Goal: Information Seeking & Learning: Learn about a topic

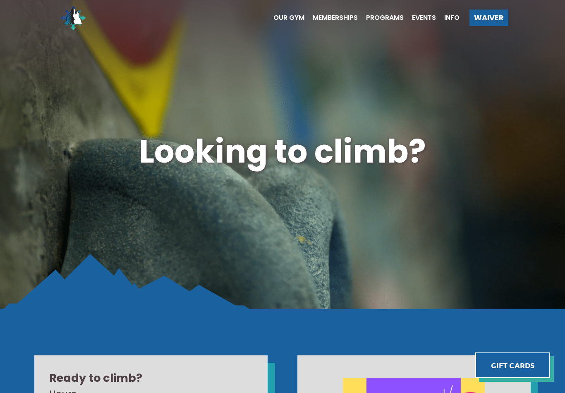
scroll to position [5, 0]
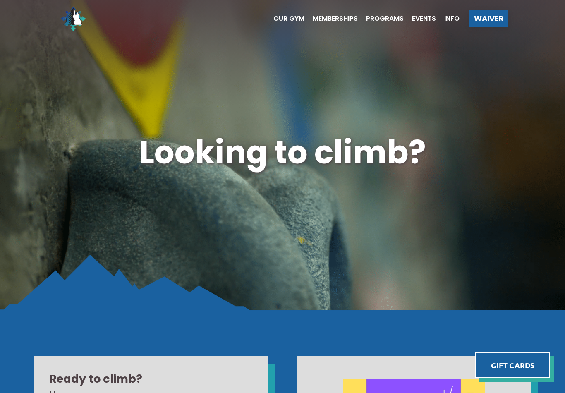
click at [448, 19] on span "Info" at bounding box center [451, 18] width 15 height 7
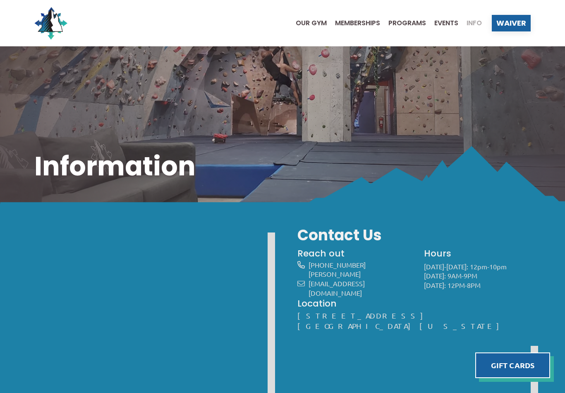
click at [309, 22] on span "Our Gym" at bounding box center [311, 23] width 31 height 7
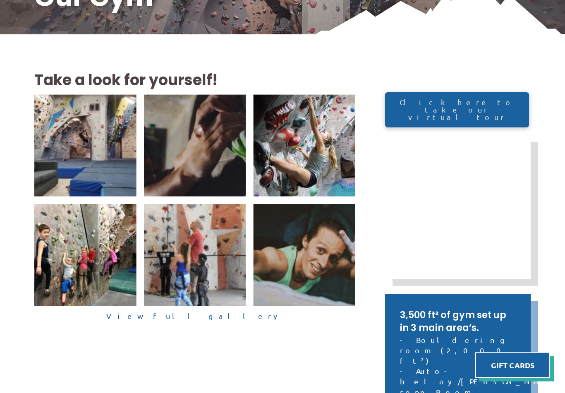
scroll to position [169, 0]
click at [212, 319] on link "View full gallery" at bounding box center [194, 316] width 321 height 13
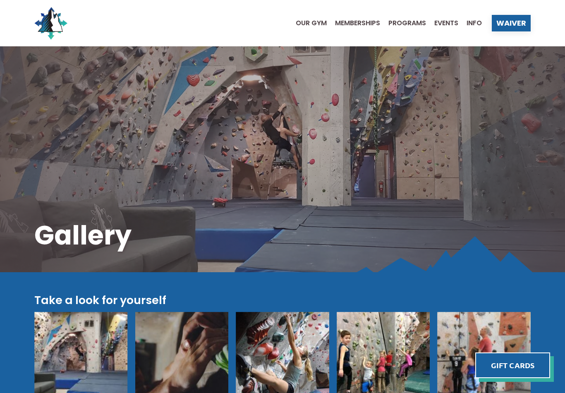
click at [481, 24] on span "Info" at bounding box center [473, 23] width 15 height 7
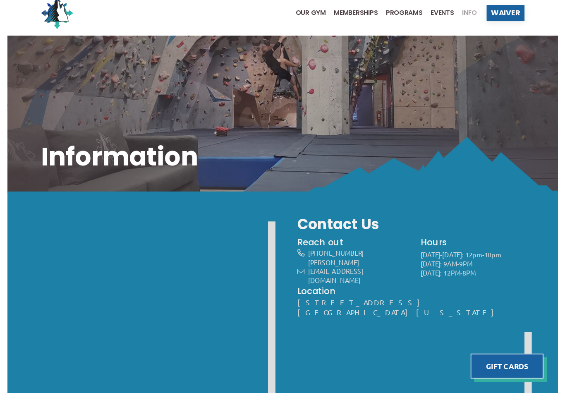
scroll to position [216, 0]
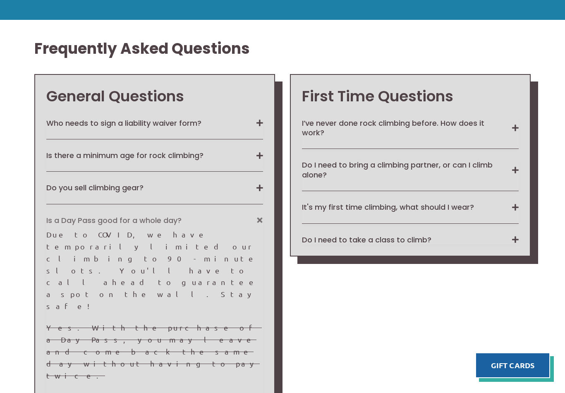
click at [54, 243] on p "Due to COVID, we have temporarily limited our climbing to 90-minute slots. You'…" at bounding box center [154, 271] width 217 height 84
click at [56, 222] on button "Is a Day Pass good for a whole day?" at bounding box center [154, 220] width 217 height 10
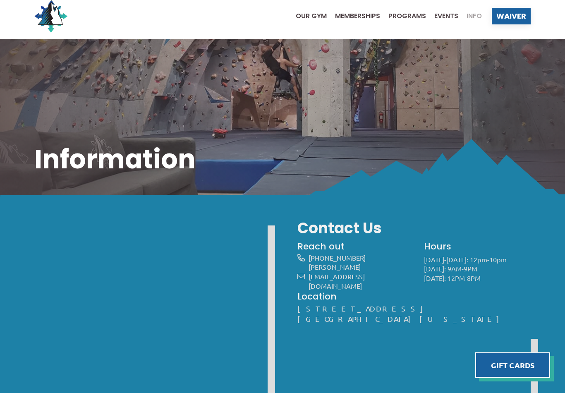
scroll to position [0, 0]
